Goal: Find contact information: Find contact information

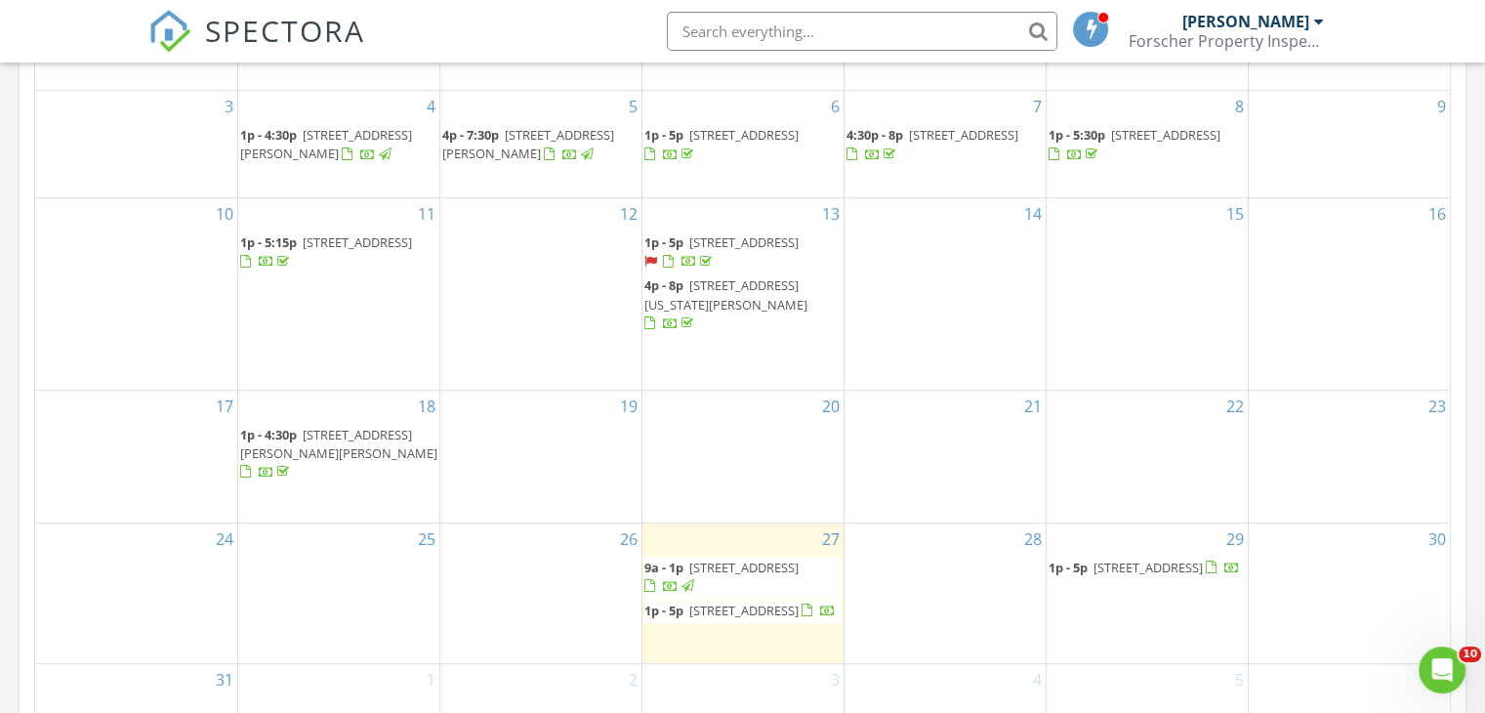
scroll to position [1214, 0]
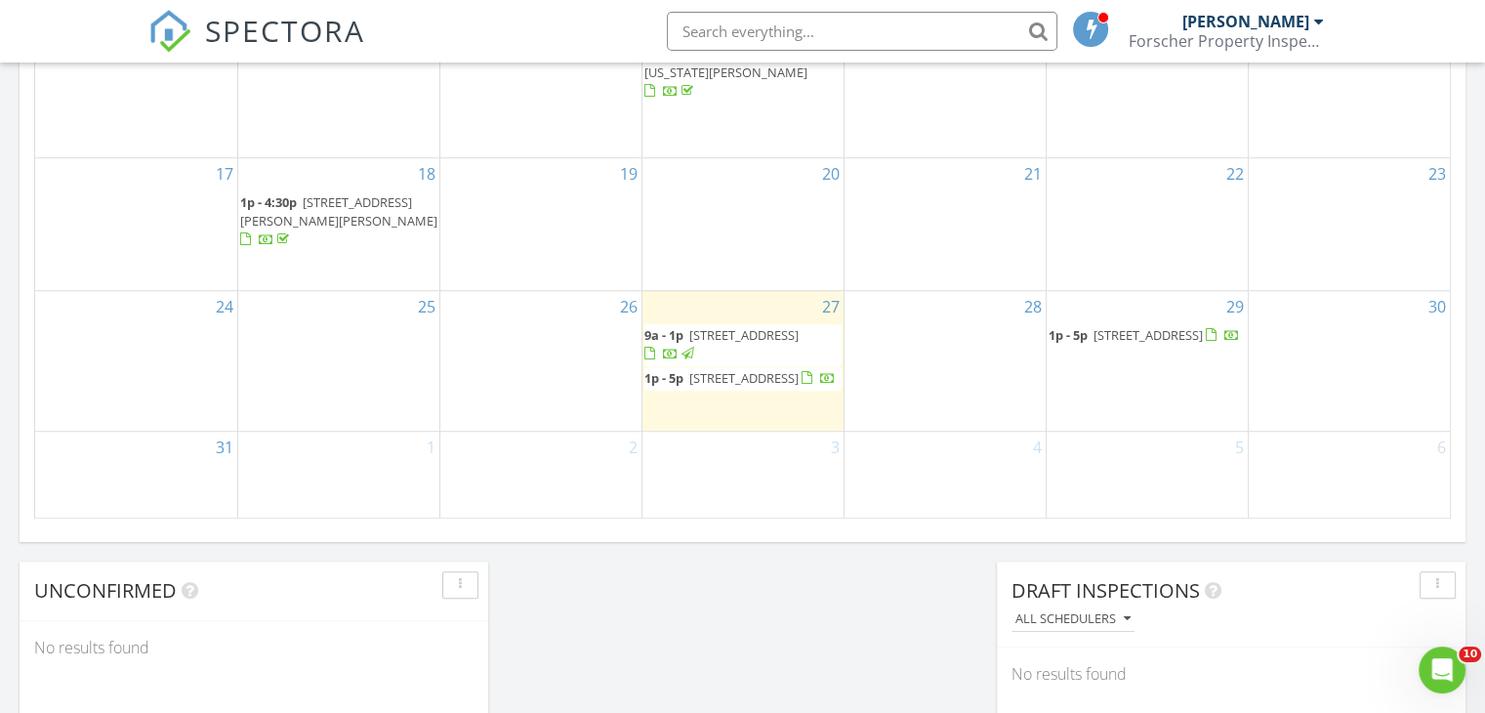
scroll to position [1446, 0]
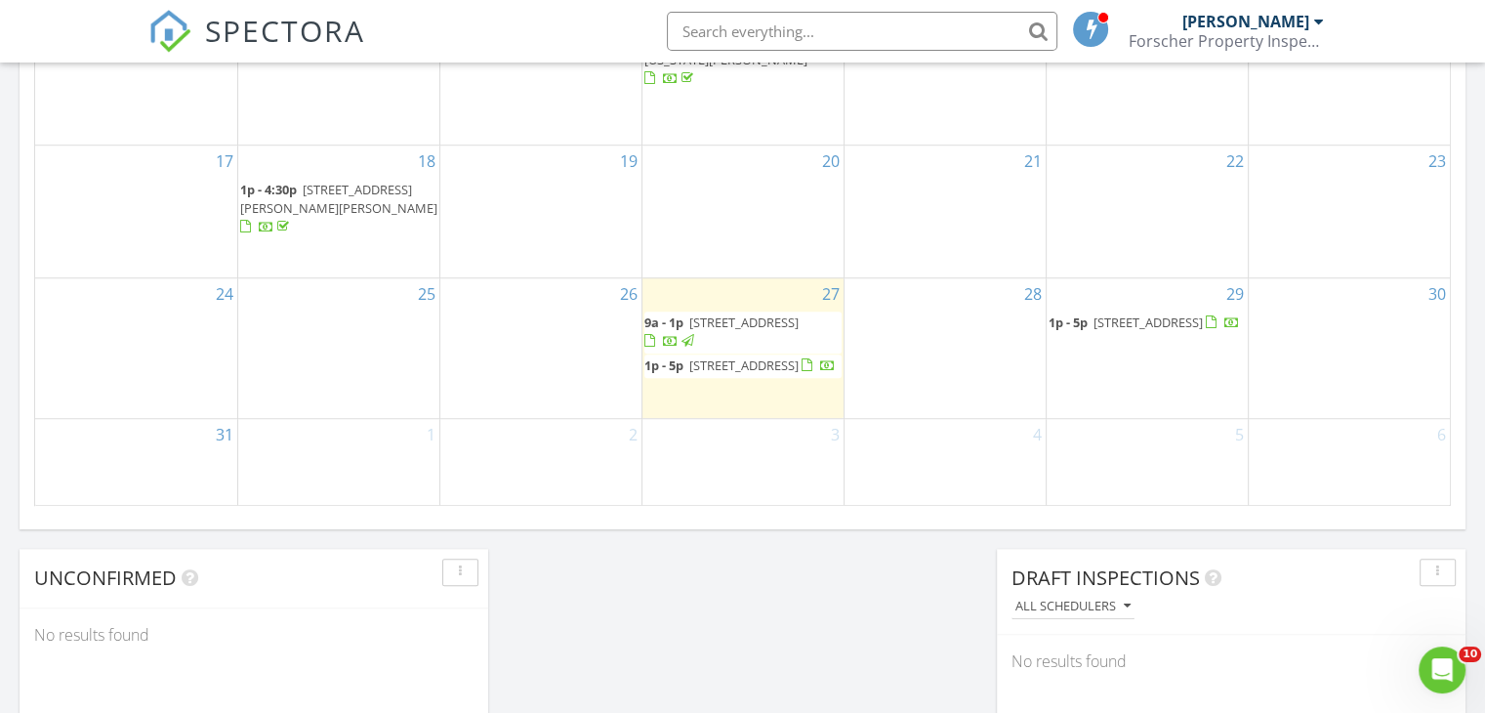
drag, startPoint x: 1474, startPoint y: 424, endPoint x: 1473, endPoint y: 412, distance: 11.8
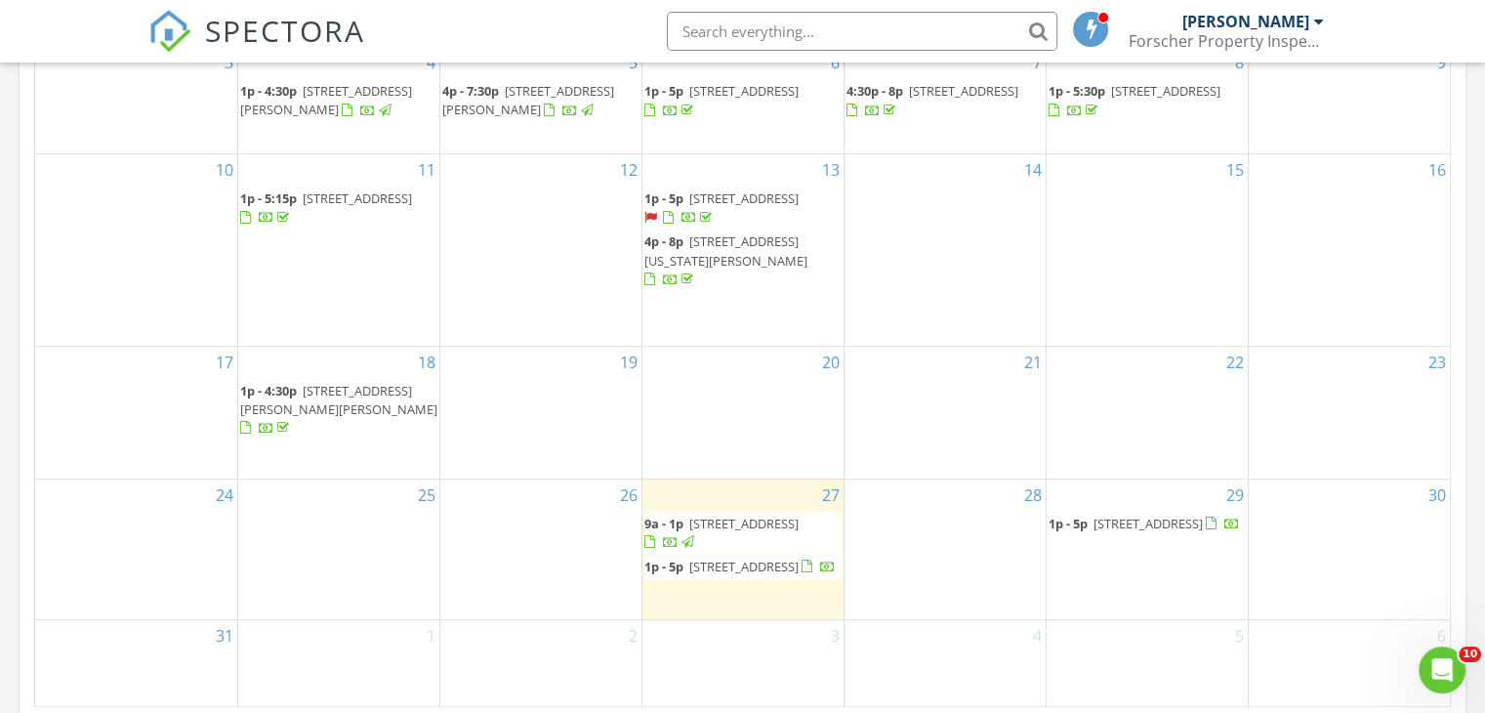
scroll to position [1238, 0]
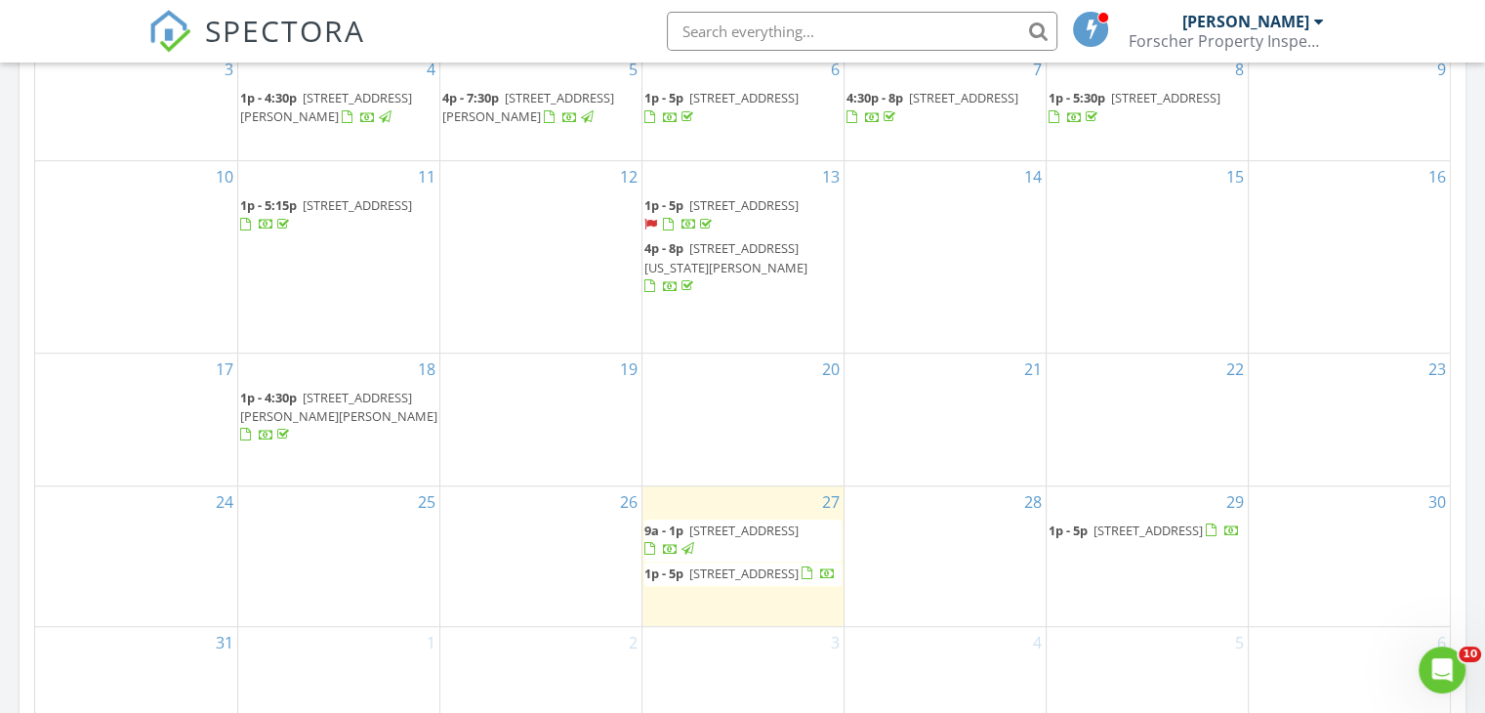
click at [741, 214] on span "950 College Hill Dr, Clearwater 33765" at bounding box center [743, 205] width 109 height 18
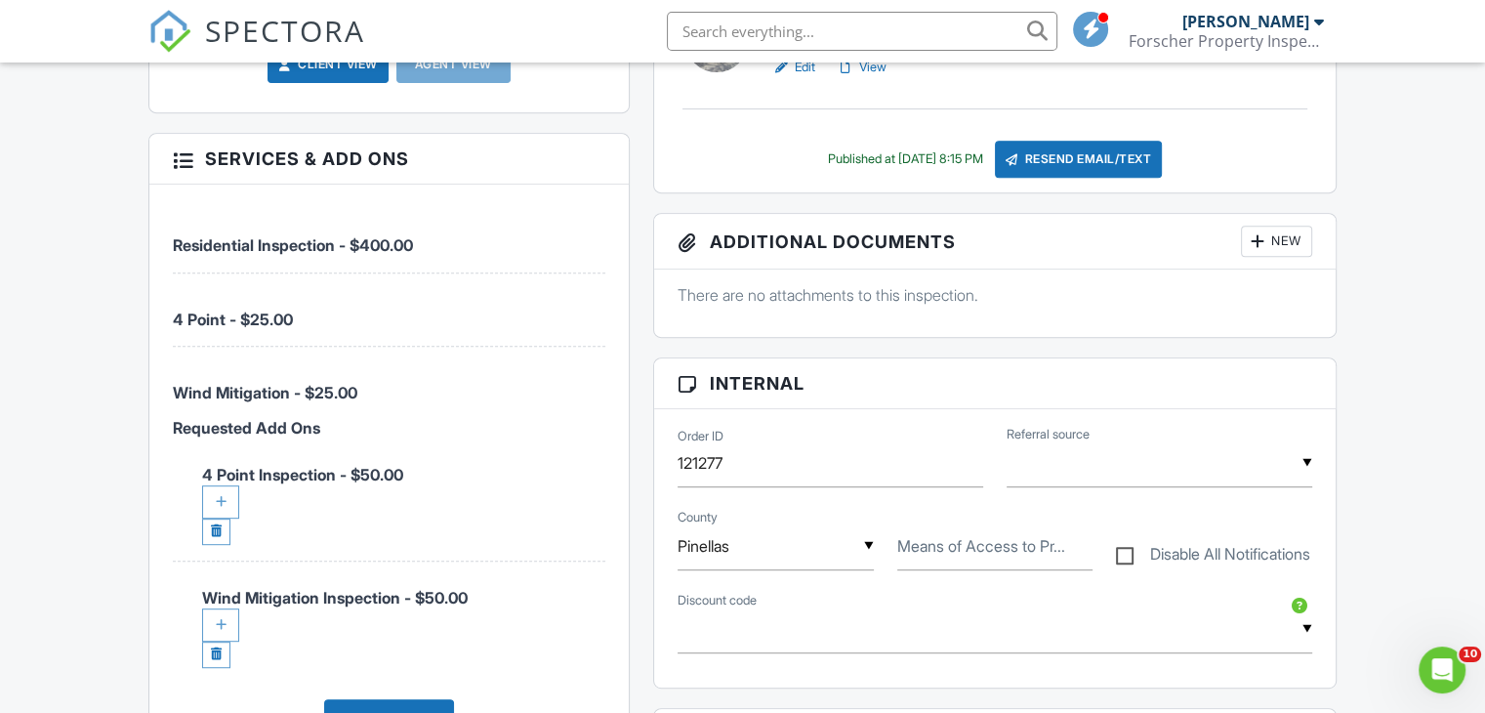
scroll to position [841, 0]
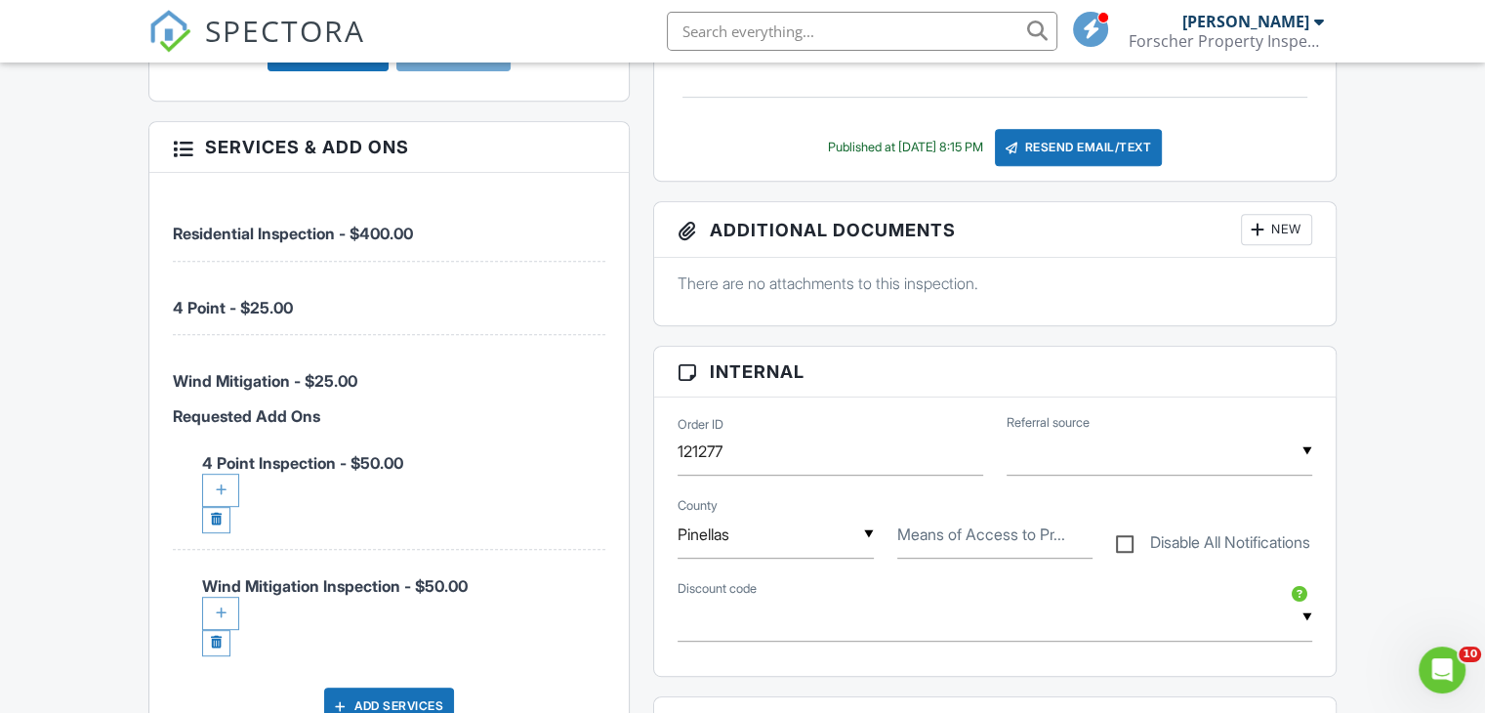
drag, startPoint x: 1493, startPoint y: 106, endPoint x: 1499, endPoint y: 276, distance: 170.0
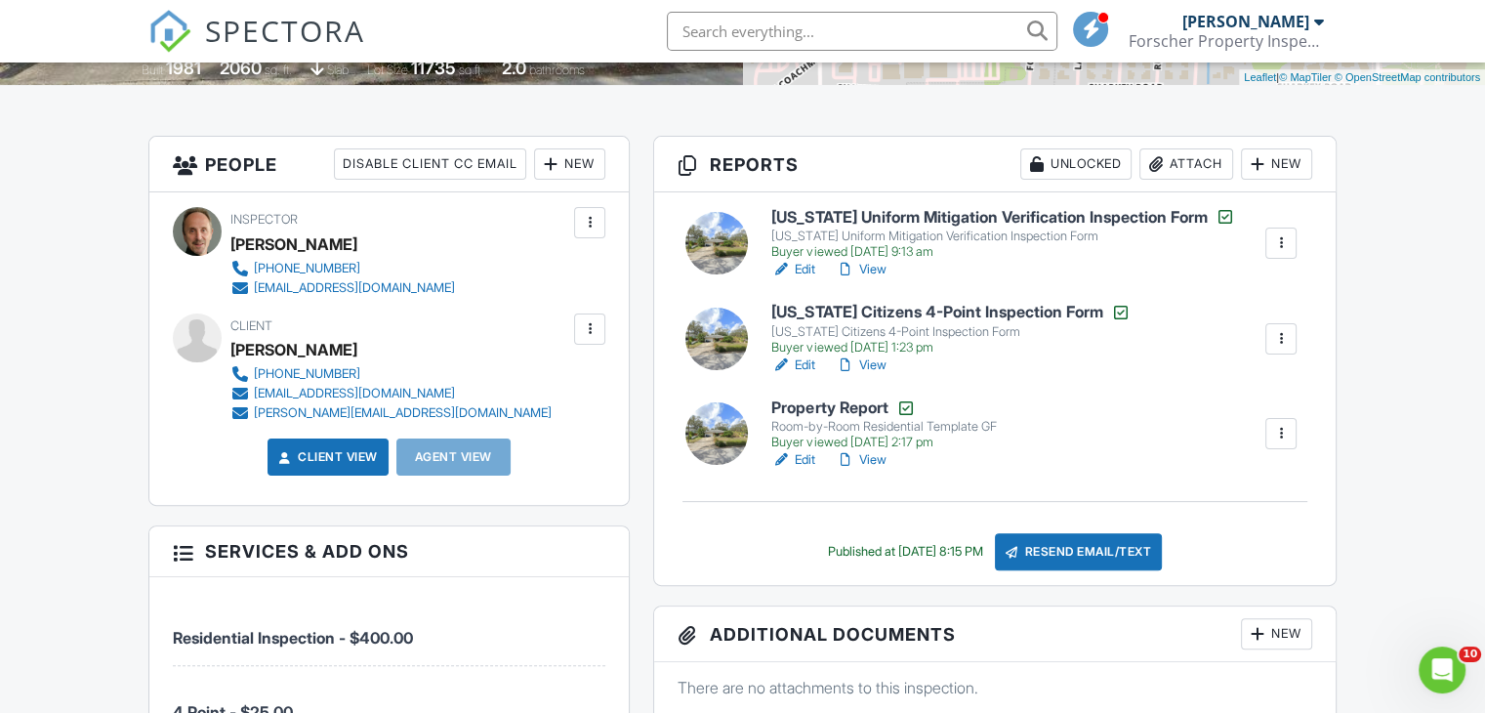
scroll to position [448, 0]
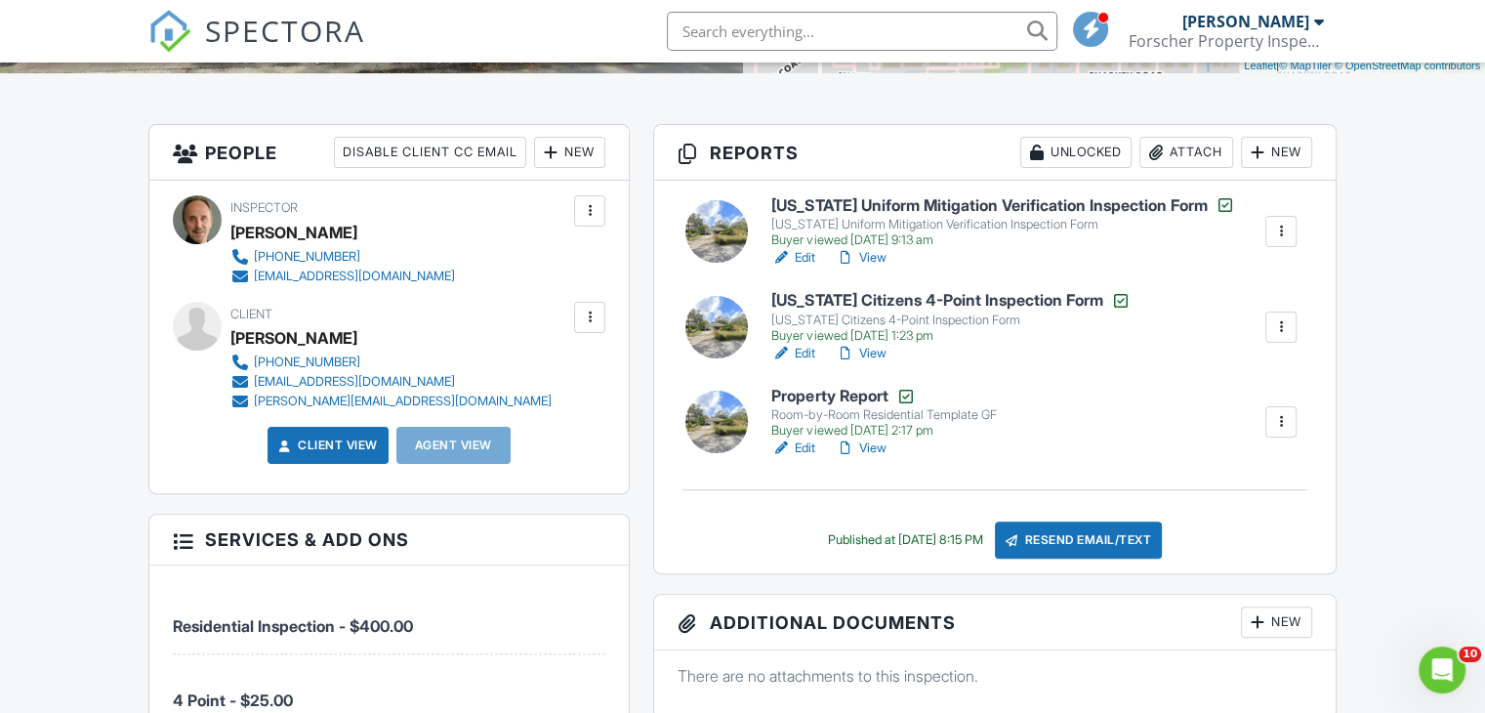
click at [874, 446] on link "View" at bounding box center [860, 448] width 51 height 20
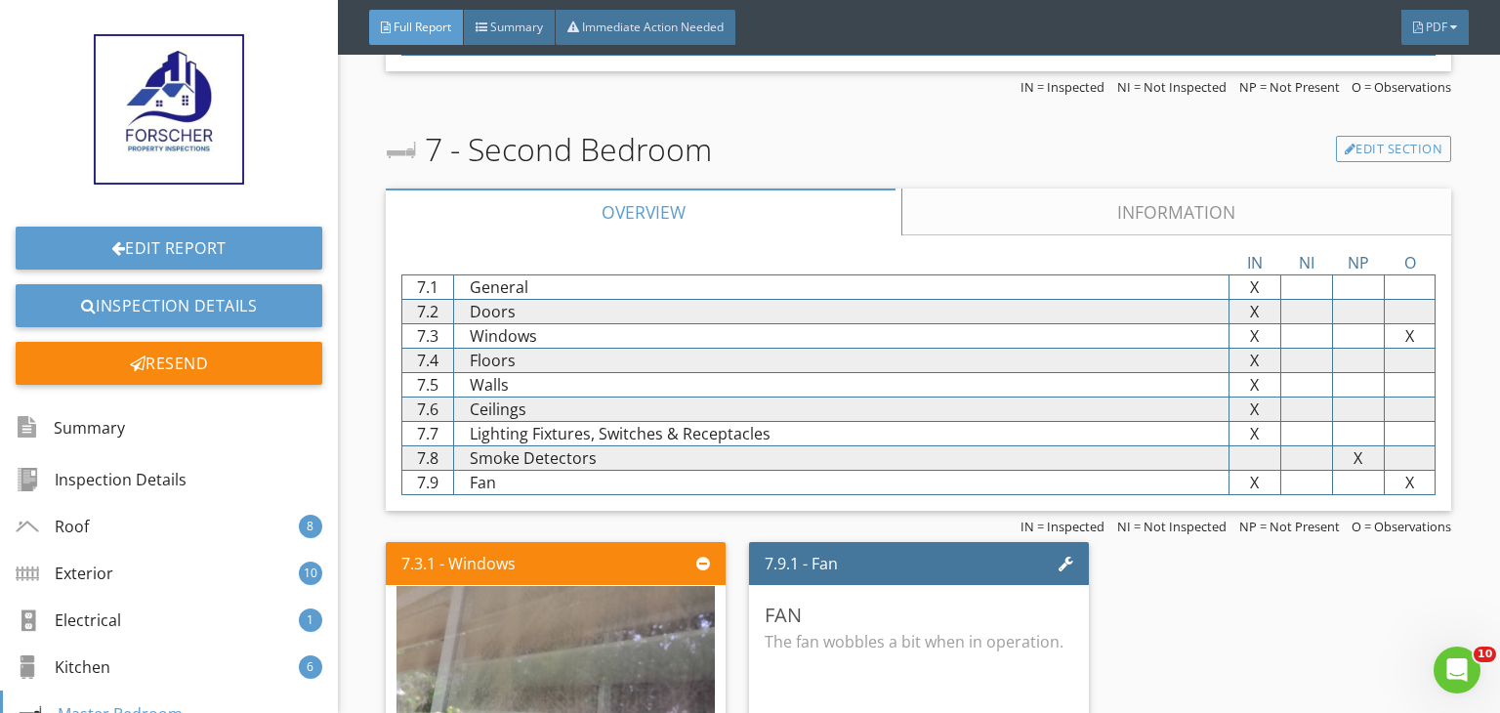
scroll to position [8157, 0]
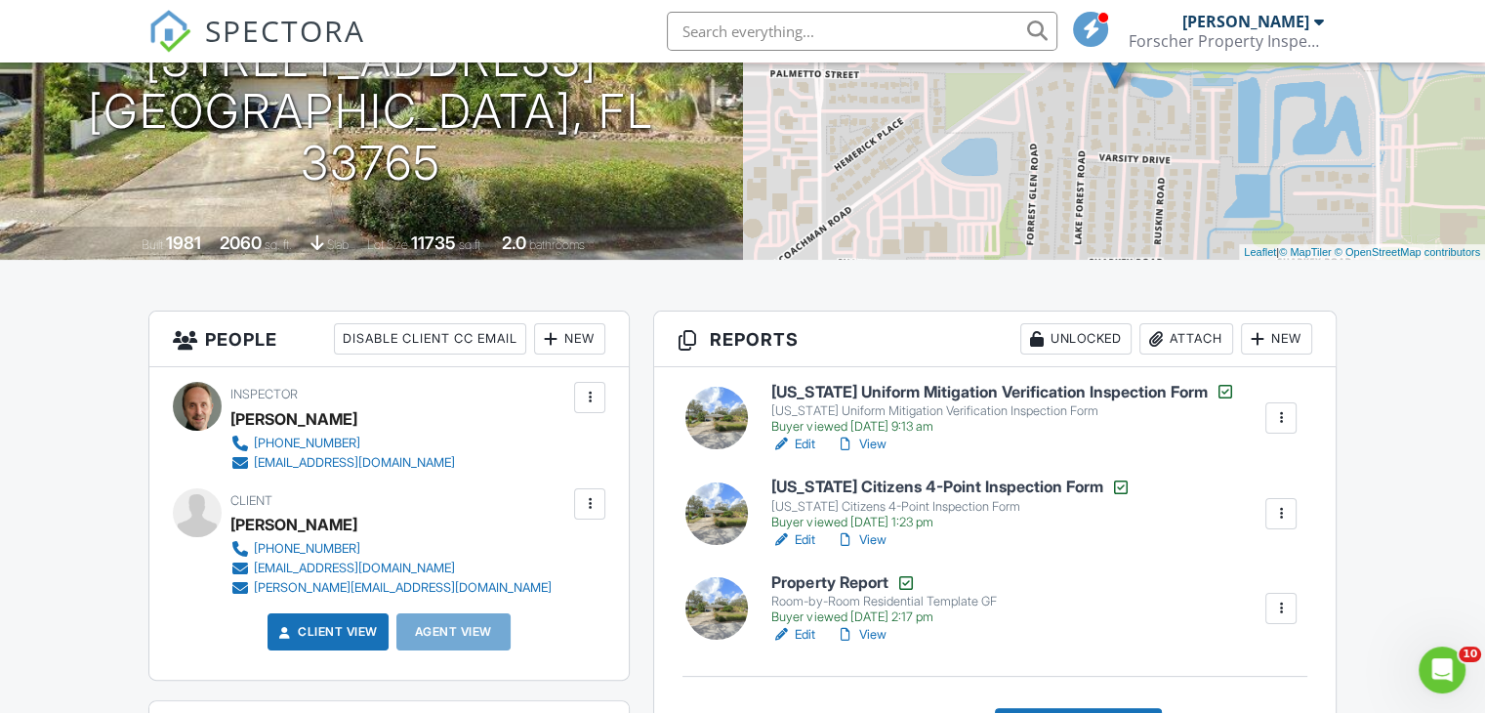
scroll to position [258, 0]
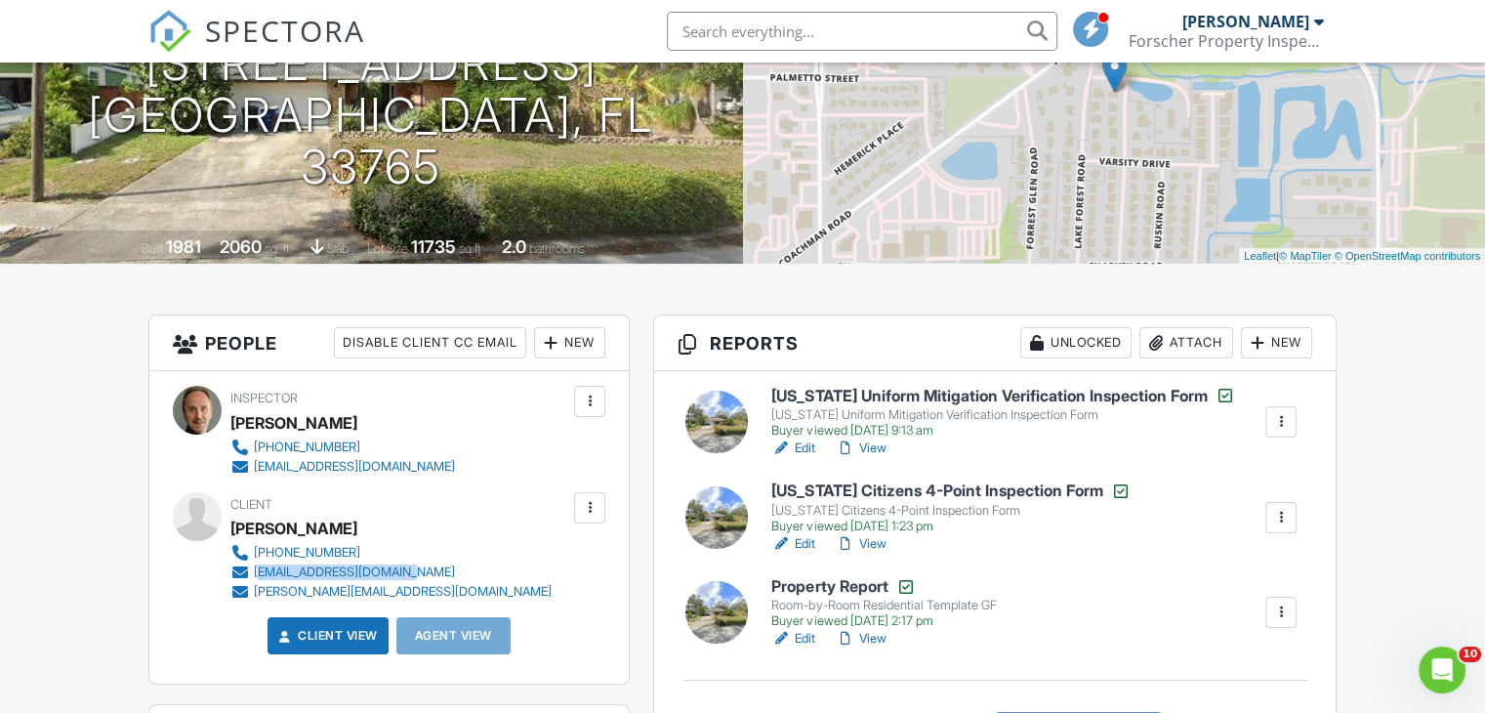
drag, startPoint x: 417, startPoint y: 570, endPoint x: 257, endPoint y: 579, distance: 160.3
click at [257, 579] on div "818-266-0312 laurabyrnes@hotmail.com brenna@erbandyoung.com" at bounding box center [398, 572] width 337 height 59
click at [416, 579] on div "818-266-0312 laurabyrnes@hotmail.com brenna@erbandyoung.com" at bounding box center [398, 572] width 337 height 59
drag, startPoint x: 416, startPoint y: 573, endPoint x: 248, endPoint y: 571, distance: 167.9
click at [248, 571] on div "818-266-0312 laurabyrnes@hotmail.com brenna@erbandyoung.com" at bounding box center [398, 572] width 337 height 59
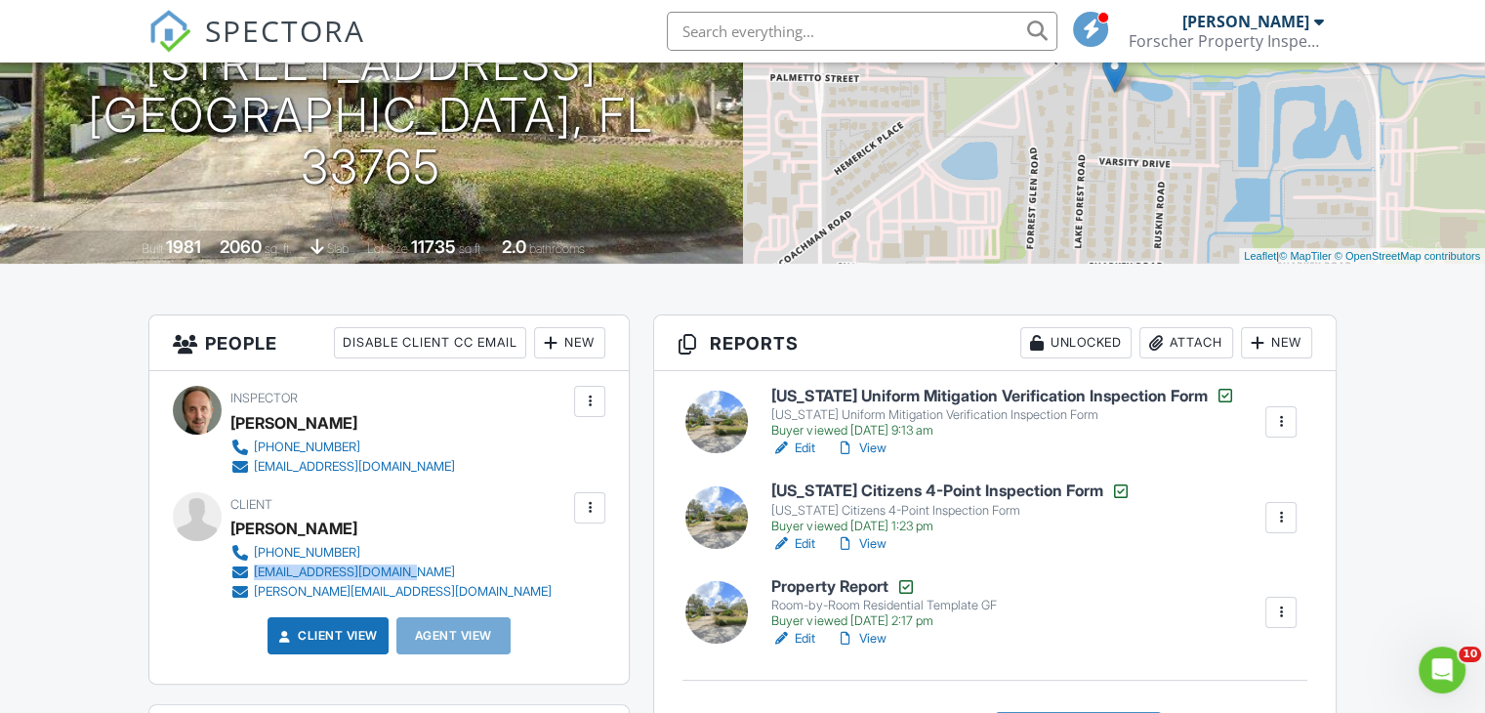
copy link "laurabyrnes@hotmail.com"
drag, startPoint x: 429, startPoint y: 586, endPoint x: 250, endPoint y: 593, distance: 178.8
click at [250, 593] on div "818-266-0312 laurabyrnes@hotmail.com brenna@erbandyoung.com" at bounding box center [398, 572] width 337 height 59
copy link "brenna@erbandyoung.com"
drag, startPoint x: 349, startPoint y: 541, endPoint x: 343, endPoint y: 549, distance: 10.4
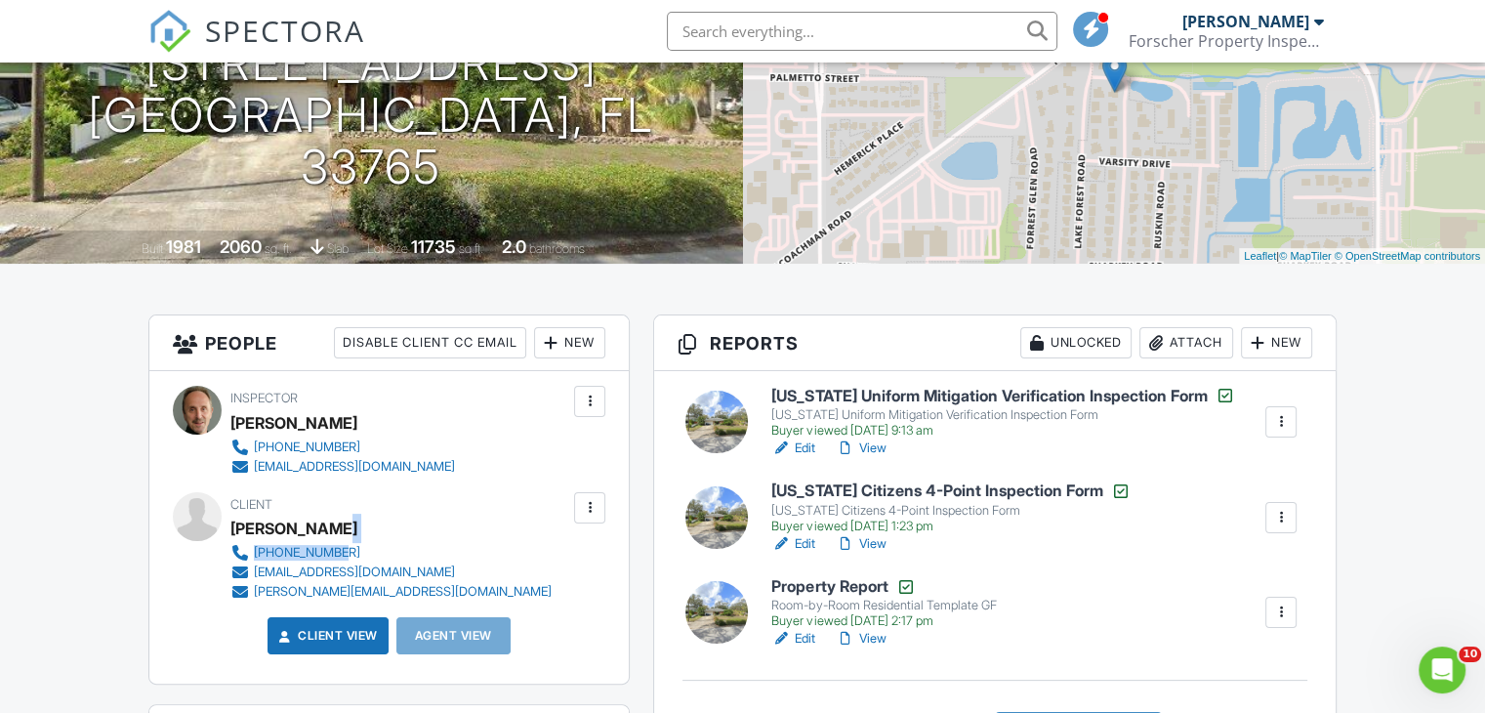
click at [343, 549] on div "Client Laura Byrnes 818-266-0312 laurabyrnes@hotmail.com brenna@erbandyoung.com" at bounding box center [437, 546] width 415 height 109
copy div "818-266-0312"
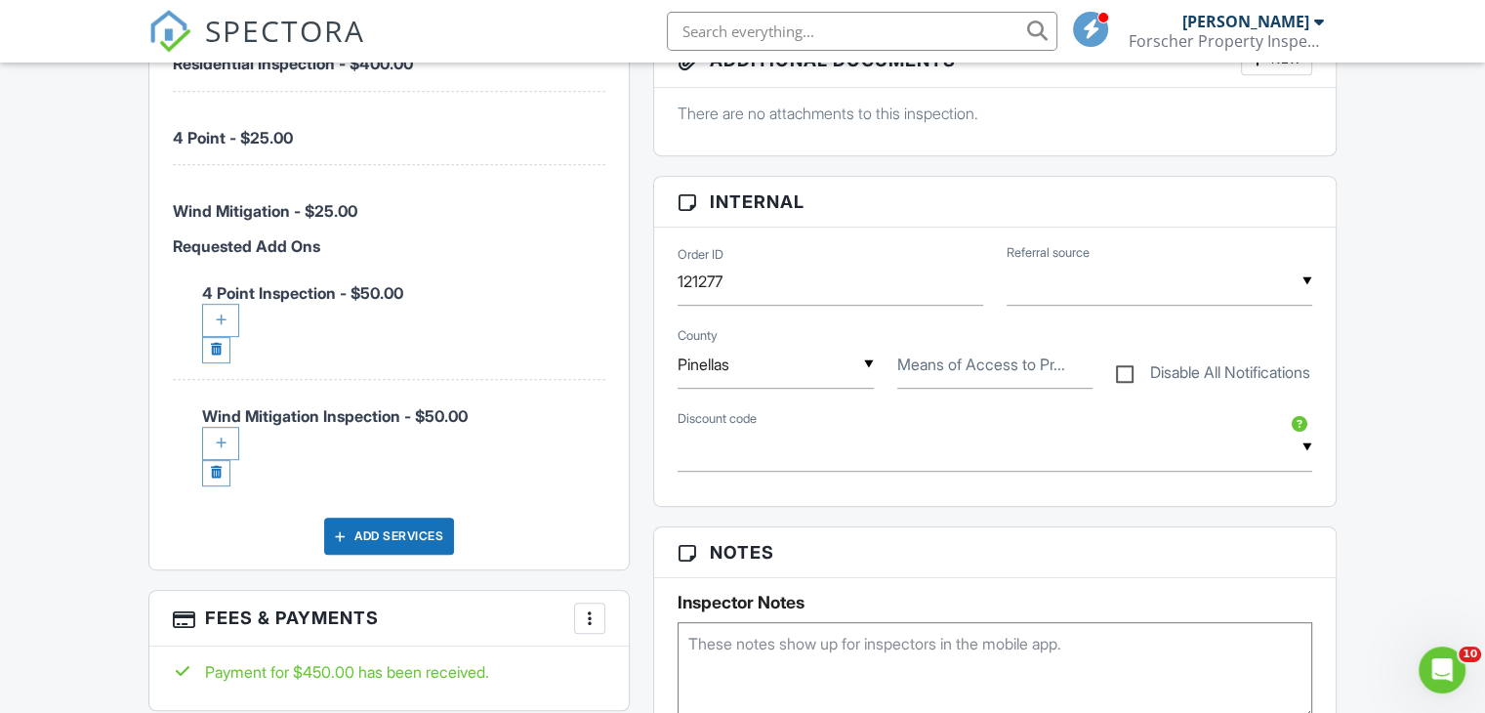
scroll to position [828, 0]
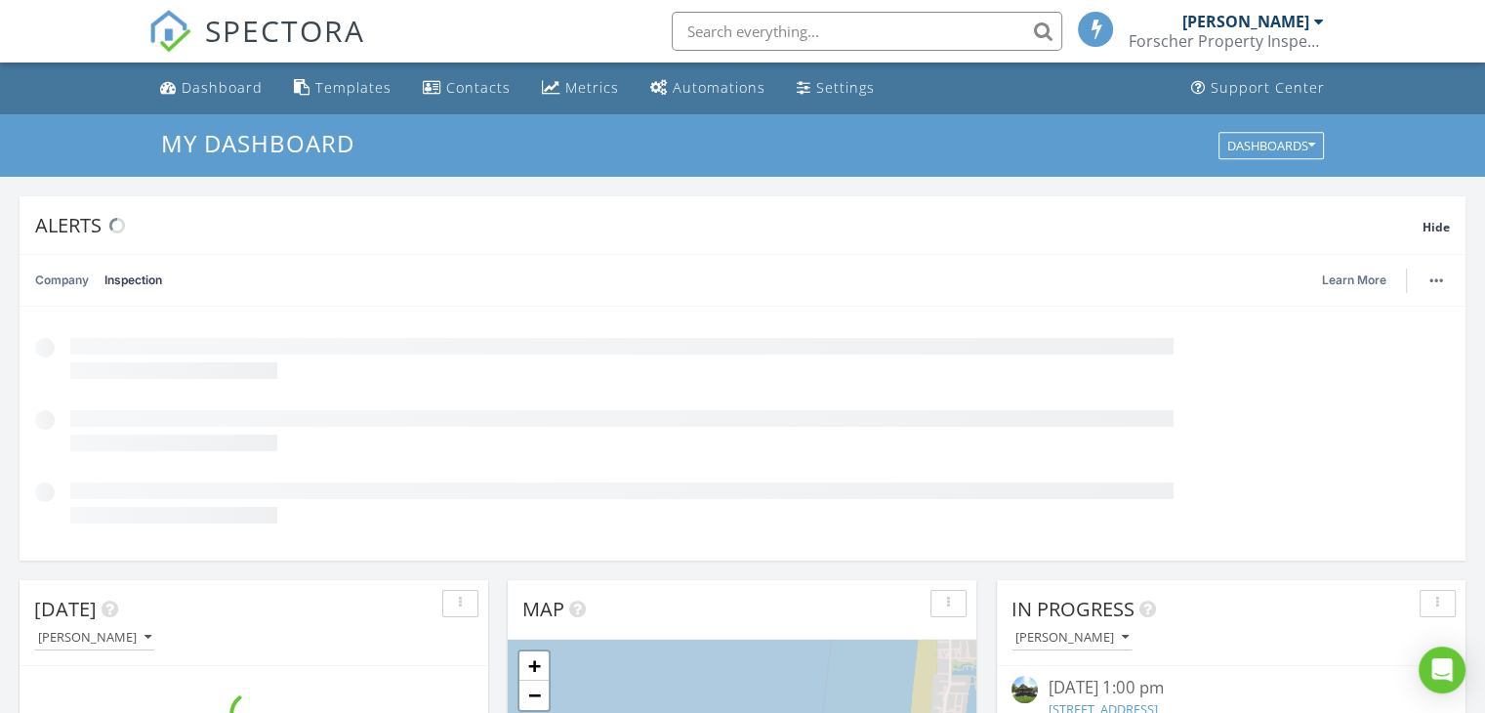
scroll to position [1807, 1515]
click at [1312, 24] on div "[PERSON_NAME]" at bounding box center [1253, 22] width 142 height 20
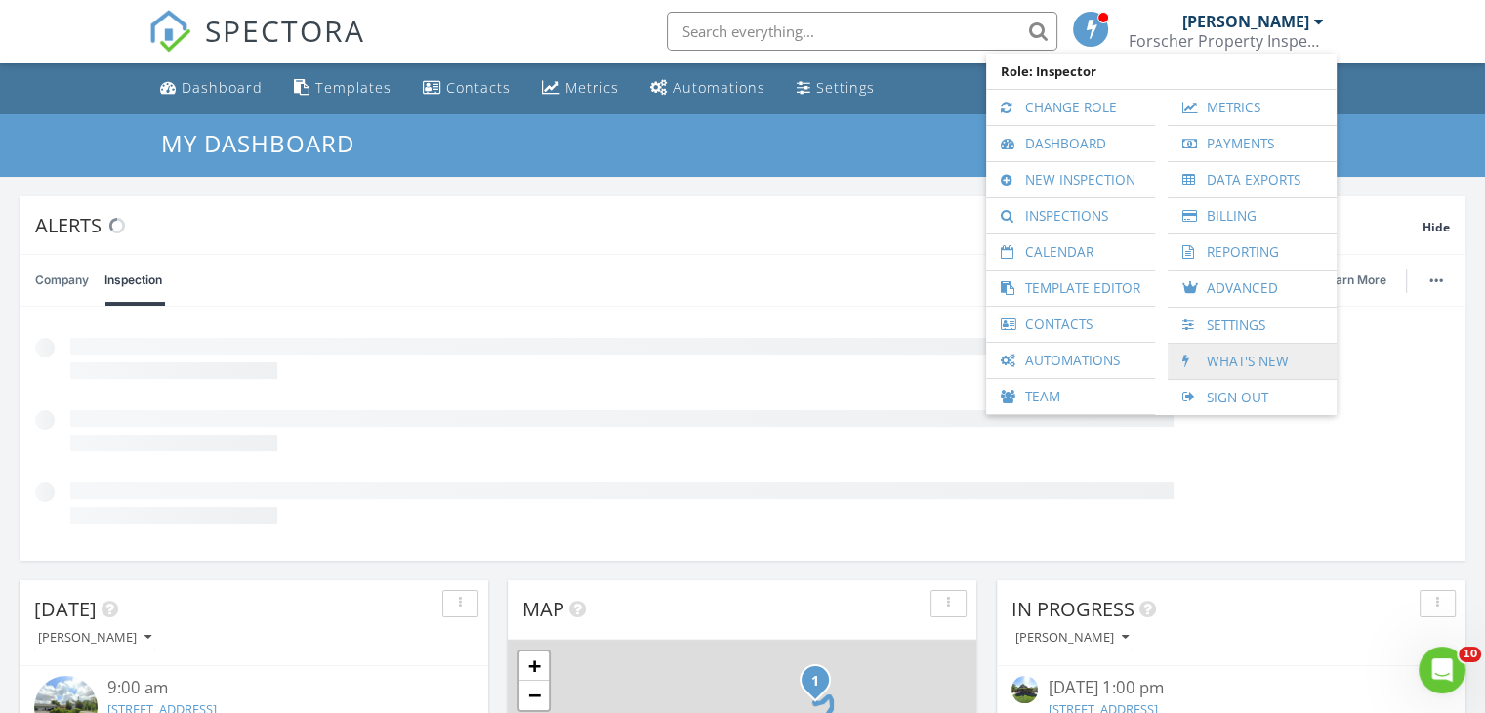
scroll to position [0, 0]
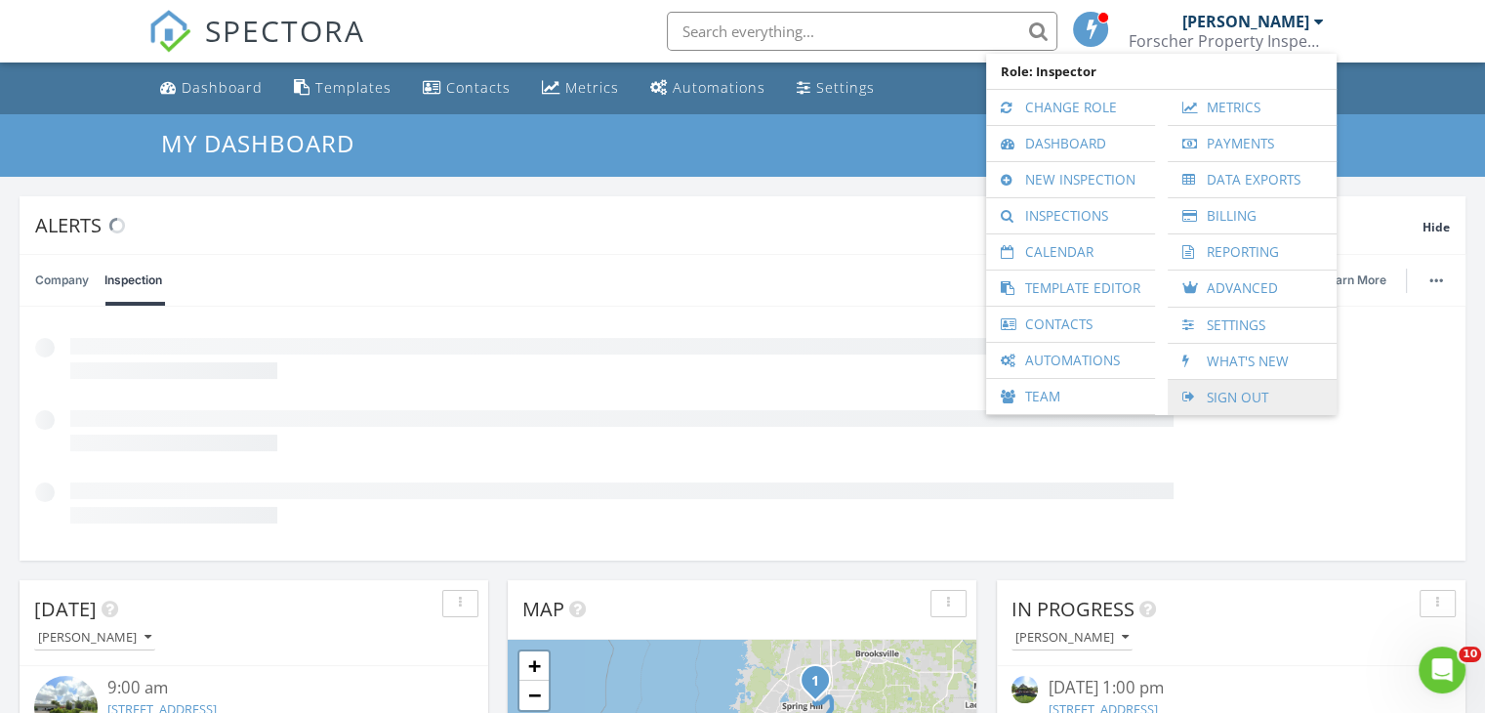
click at [1236, 388] on link "Sign Out" at bounding box center [1251, 397] width 149 height 35
